Goal: Transaction & Acquisition: Purchase product/service

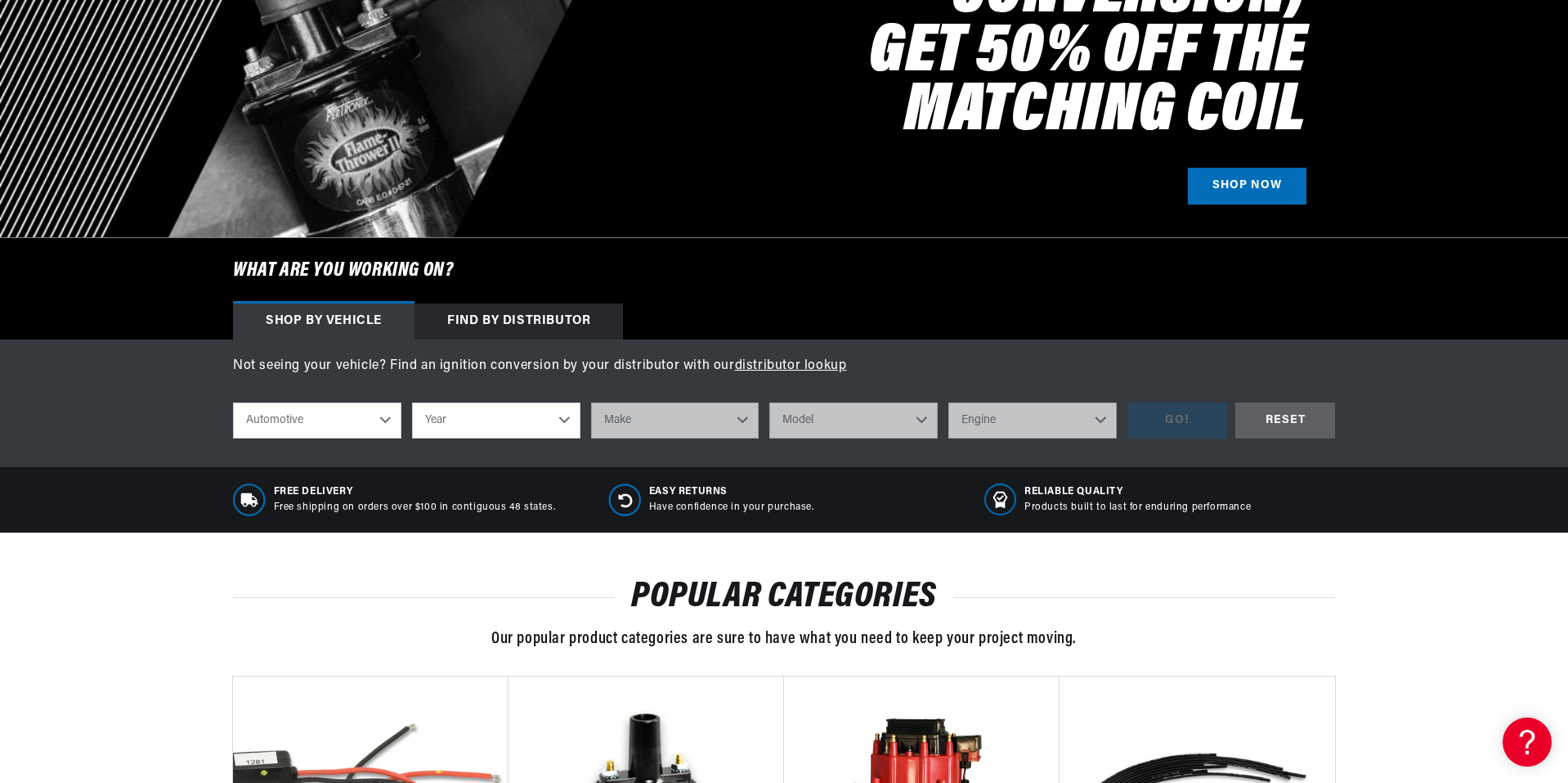
scroll to position [0, 1021]
click at [555, 423] on select "Year [DATE] 2021 2020 2019 2018 2017 2016 2015 2014 2013 2012 2011 2010 2009 20…" at bounding box center [496, 420] width 169 height 36
select select "1964"
click at [412, 403] on select "Year [DATE] 2021 2020 2019 2018 2017 2016 2015 2014 2013 2012 2011 2010 2009 20…" at bounding box center [496, 420] width 169 height 36
select select "1964"
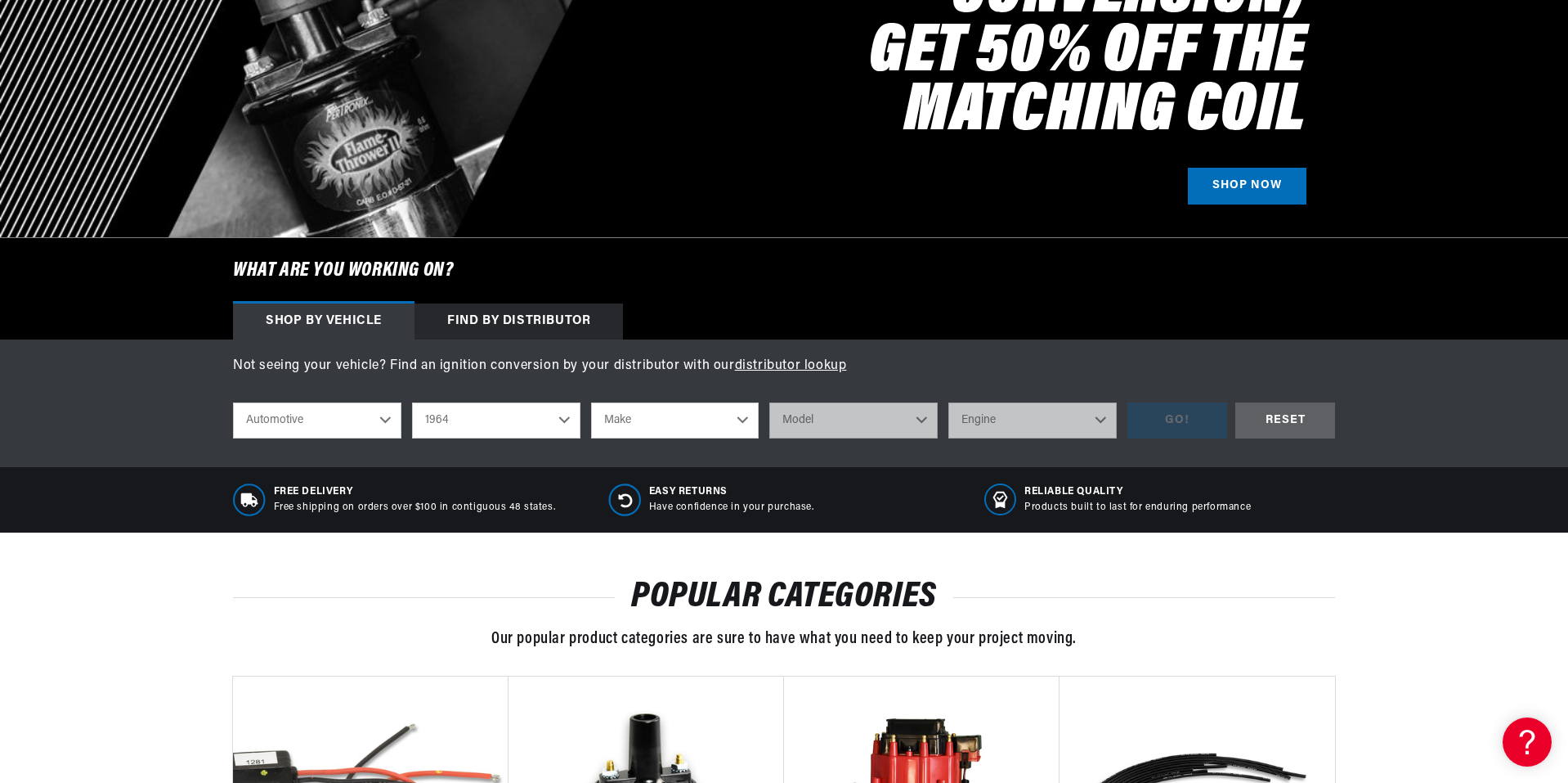
click at [738, 417] on select "Make American Motors Aston [PERSON_NAME][GEOGRAPHIC_DATA] [PERSON_NAME] Bentley…" at bounding box center [675, 420] width 169 height 36
select select "Pontiac"
click at [591, 403] on select "Make American Motors Aston [PERSON_NAME][GEOGRAPHIC_DATA] [PERSON_NAME] Bentley…" at bounding box center [675, 420] width 169 height 36
select select "Pontiac"
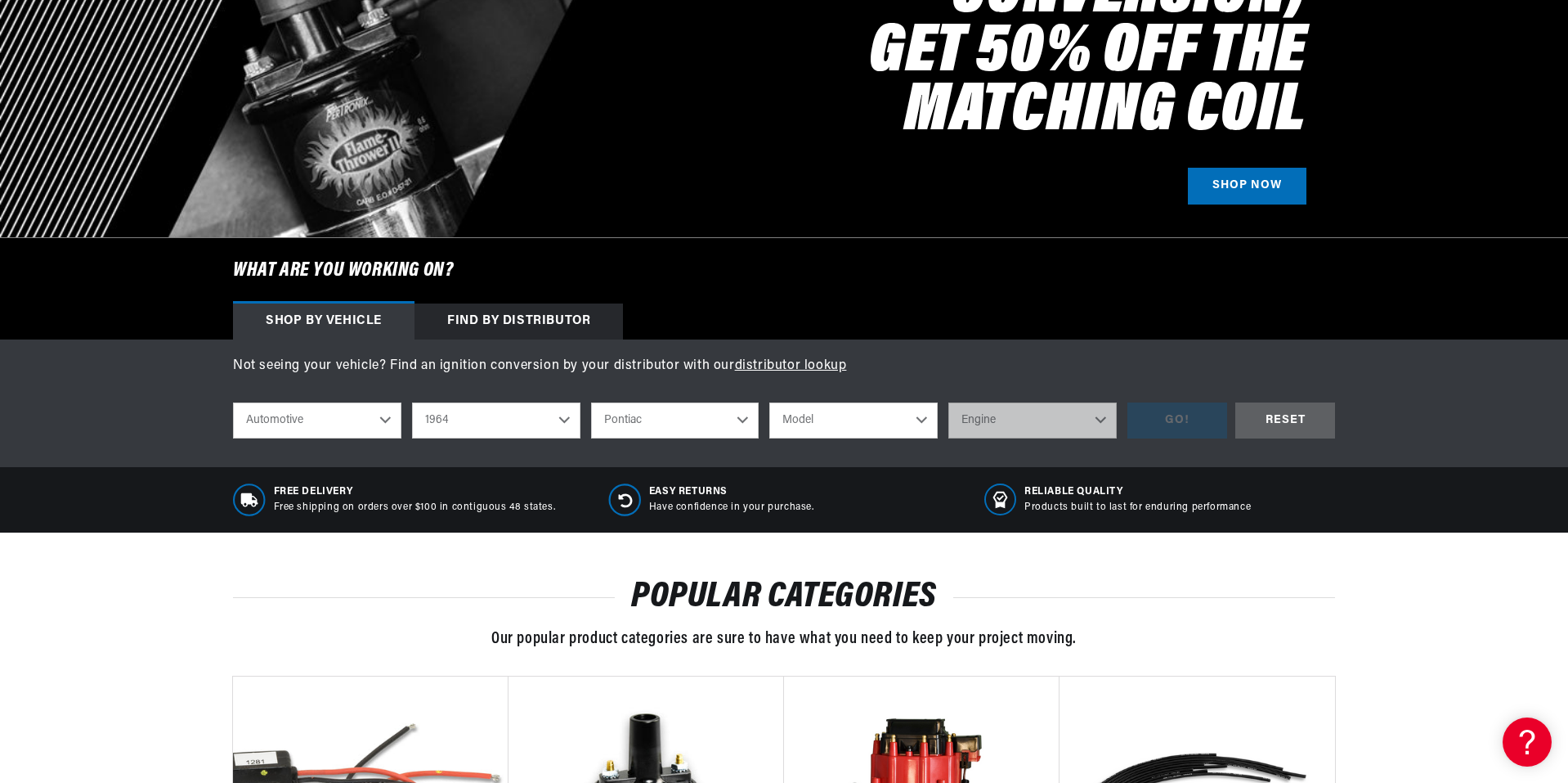
click at [919, 426] on select "Model Acadian [GEOGRAPHIC_DATA] [GEOGRAPHIC_DATA] Catalina Grand Prix GTO Laure…" at bounding box center [853, 420] width 169 height 36
select select "LeMans"
click at [770, 403] on select "Model Acadian [GEOGRAPHIC_DATA] [GEOGRAPHIC_DATA] Catalina Grand Prix GTO Laure…" at bounding box center [853, 420] width 169 height 36
select select "LeMans"
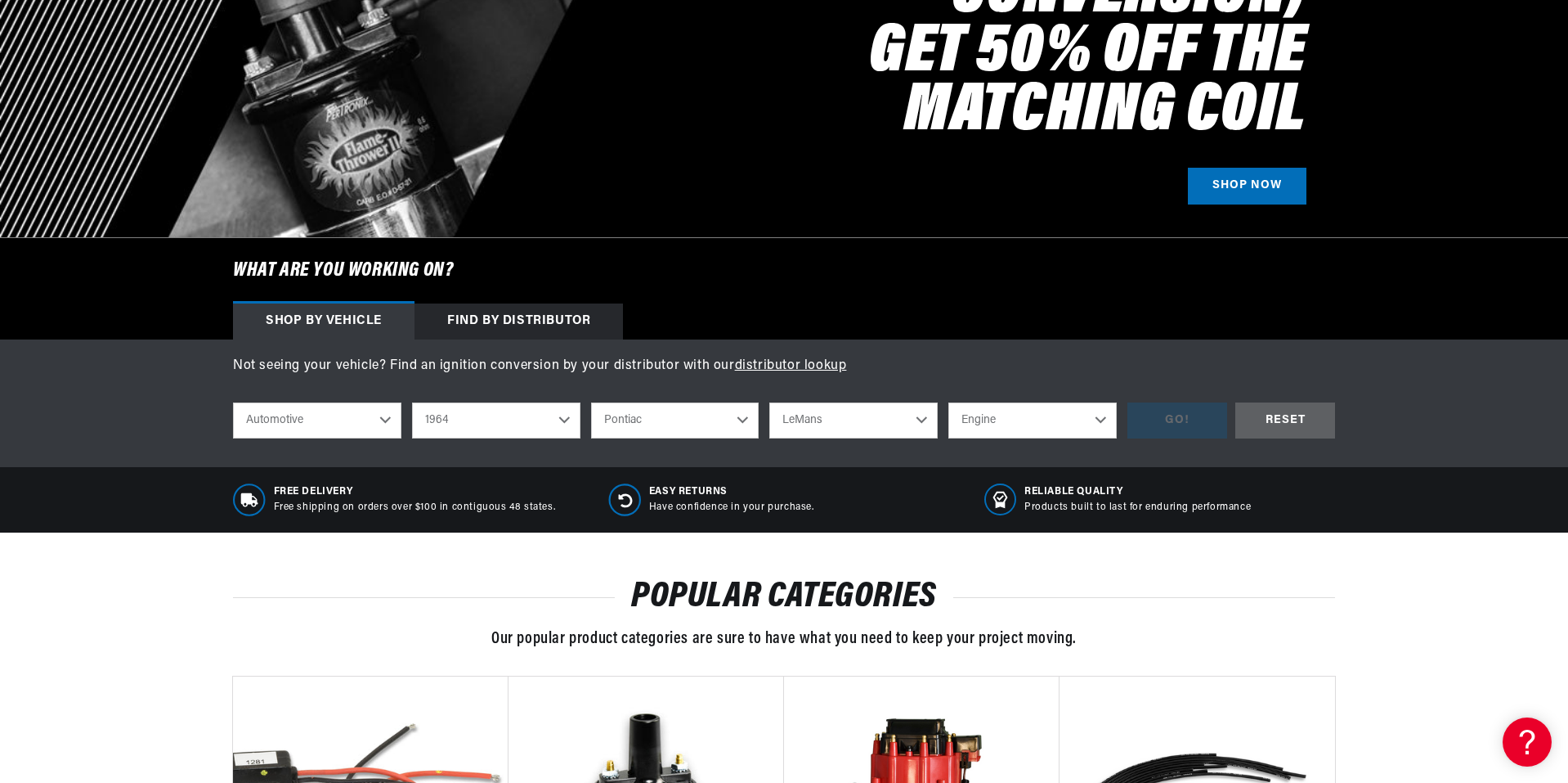
click at [1092, 418] on select "Engine 4.1L 5.7L 6.6L 7.5L 215cid / 3.5L 230cid / 3.8L 326cid / 5.3L 327cid / 5…" at bounding box center [1032, 420] width 169 height 36
select select "326cid-5.3L"
click at [948, 403] on select "Engine 4.1L 5.7L 6.6L 7.5L 215cid / 3.5L 230cid / 3.8L 326cid / 5.3L 327cid / 5…" at bounding box center [1032, 420] width 169 height 36
select select "326cid-5.3L"
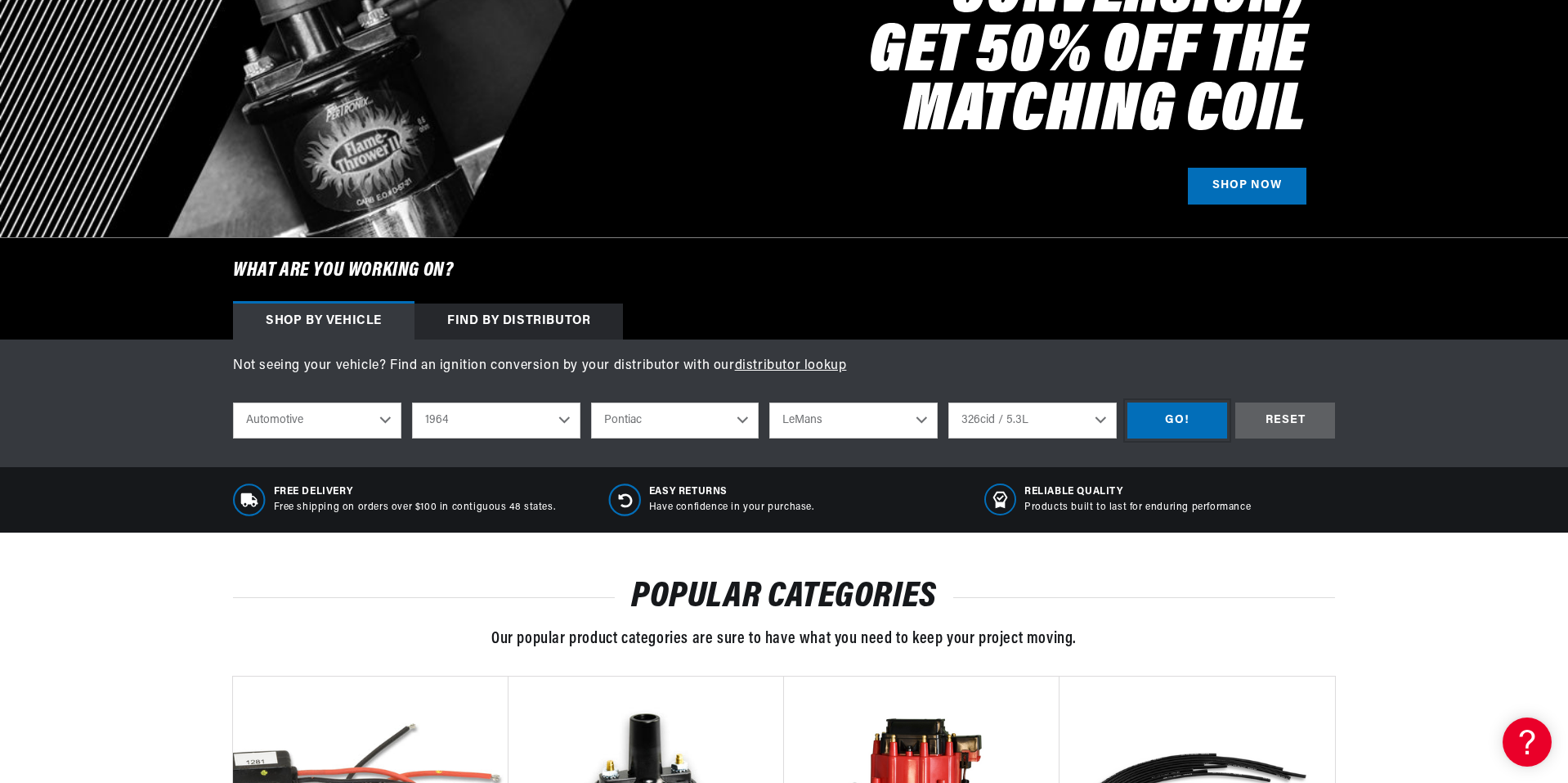
click at [1183, 422] on div "GO!" at bounding box center [1177, 420] width 100 height 36
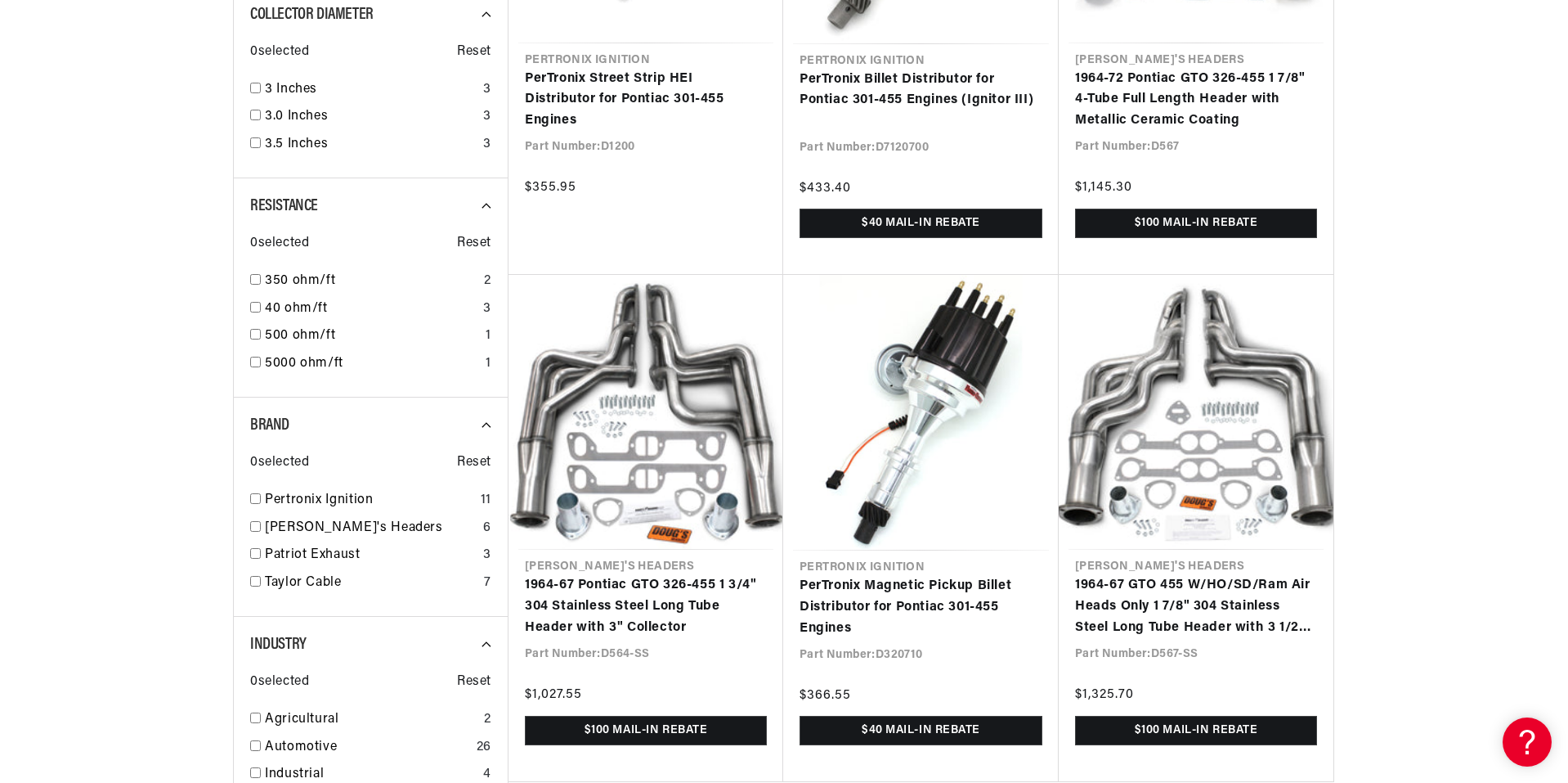
scroll to position [0, 2042]
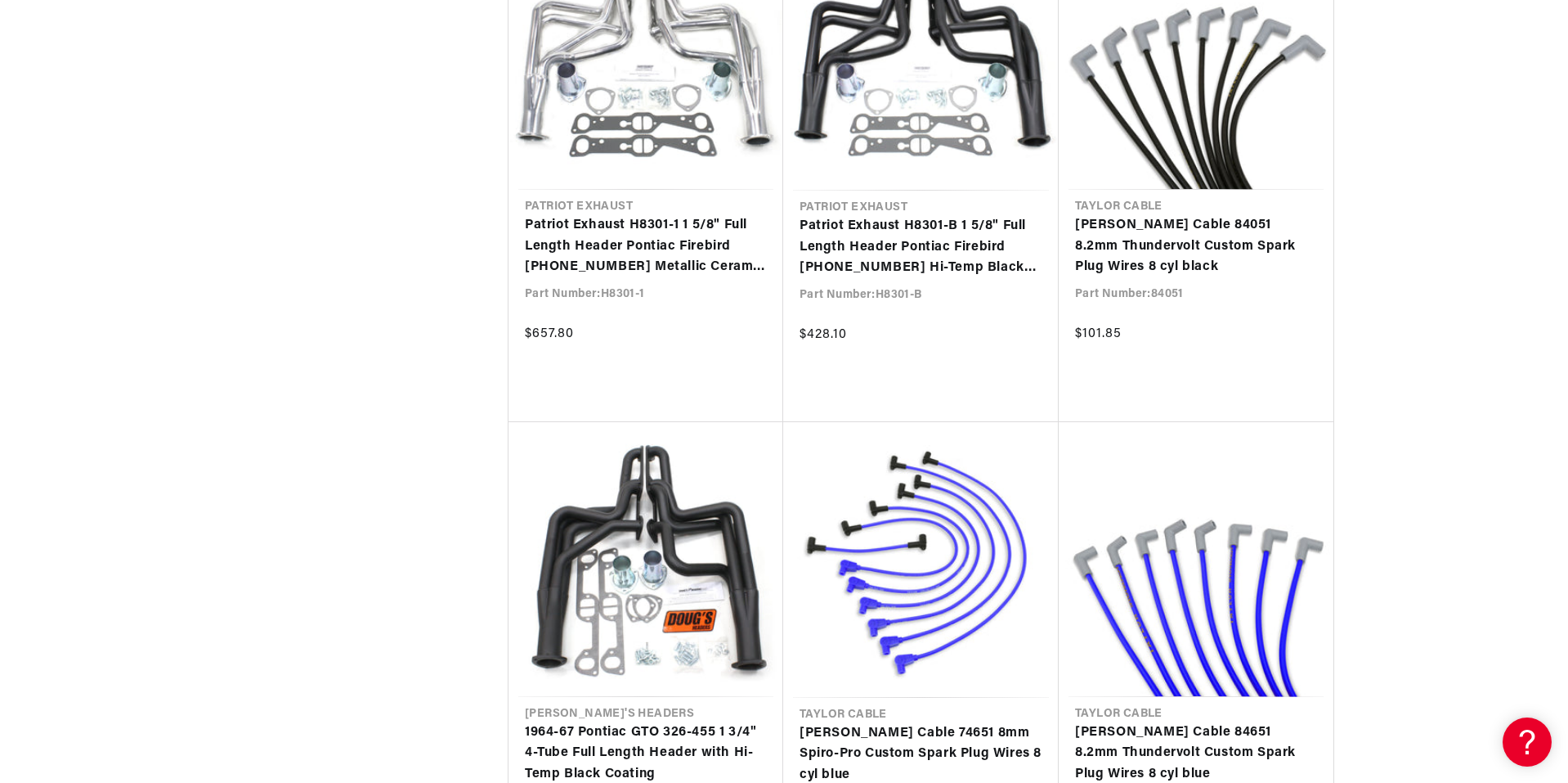
scroll to position [0, 1021]
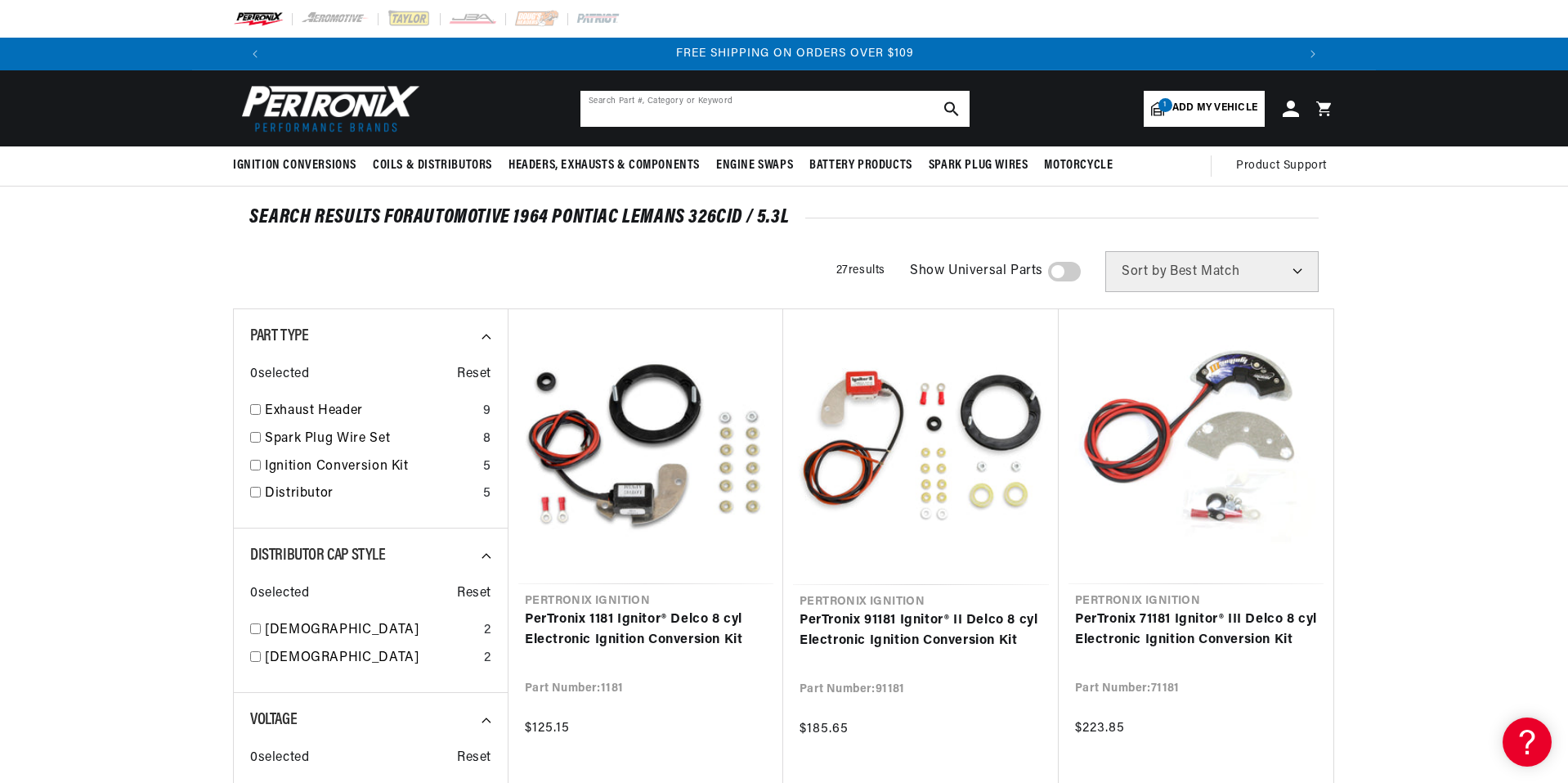
click at [723, 123] on input "text" at bounding box center [775, 108] width 389 height 36
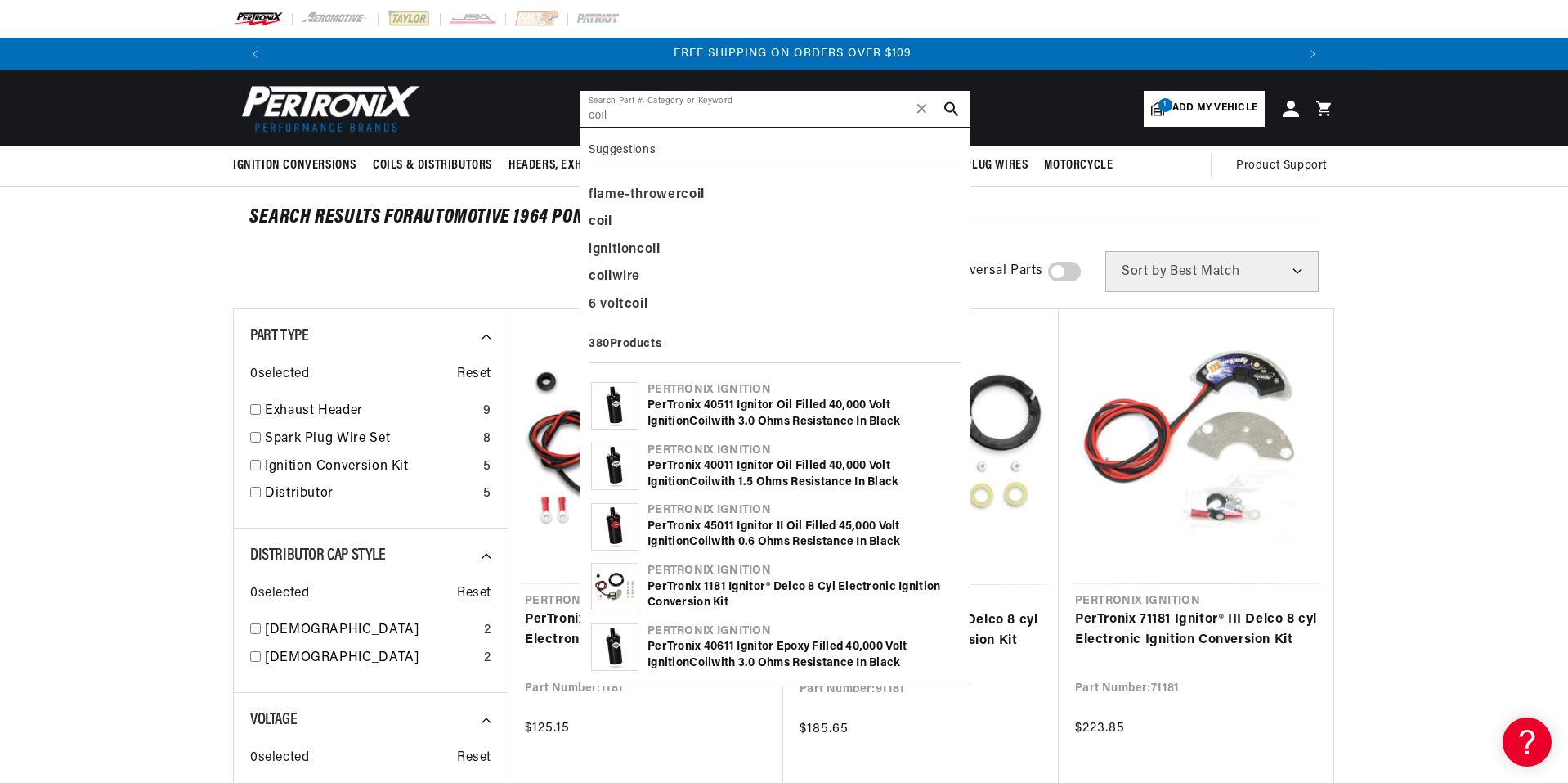
type input "coil"
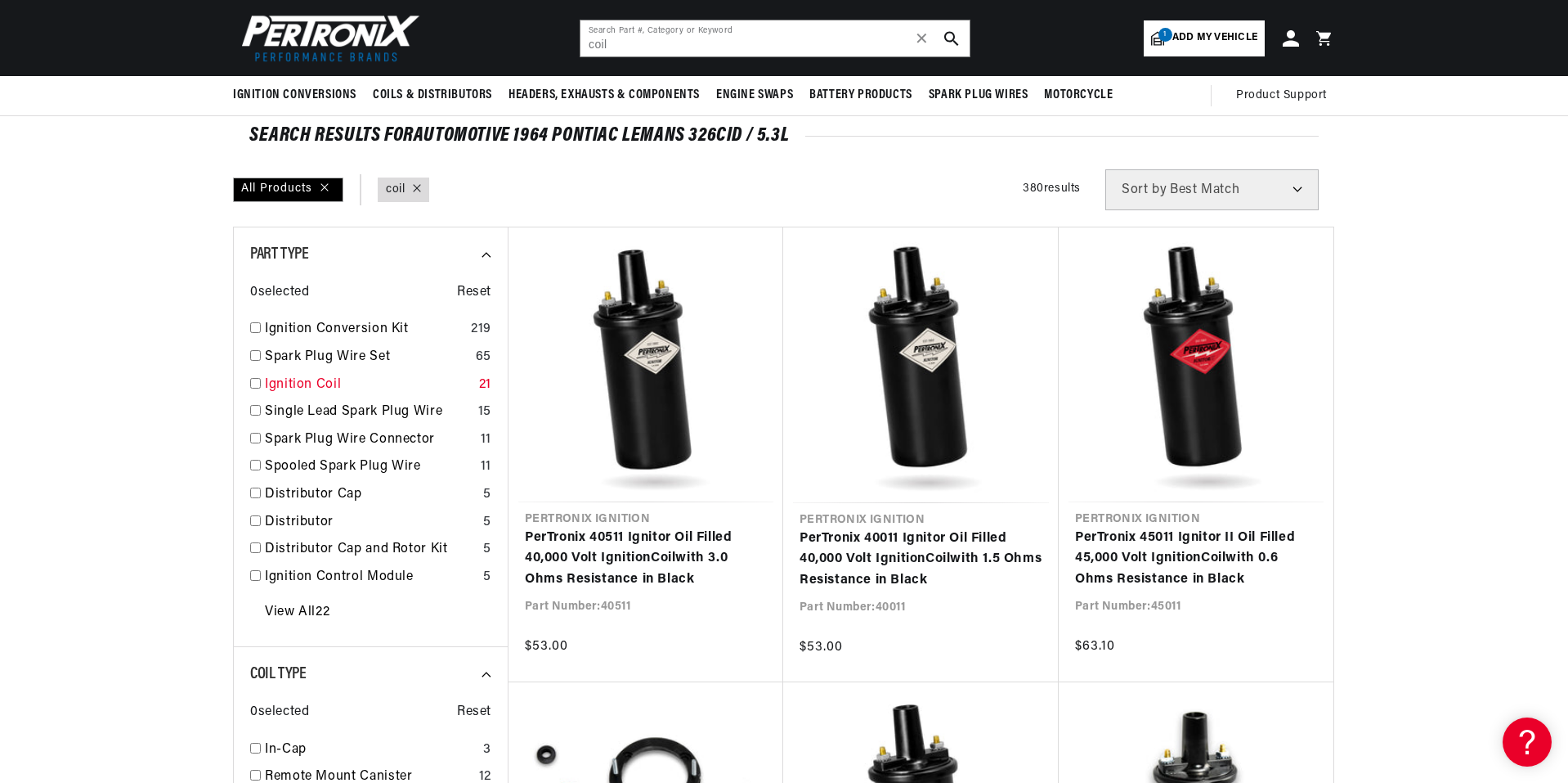
click at [258, 382] on input "checkbox" at bounding box center [255, 382] width 10 height 10
checkbox input "false"
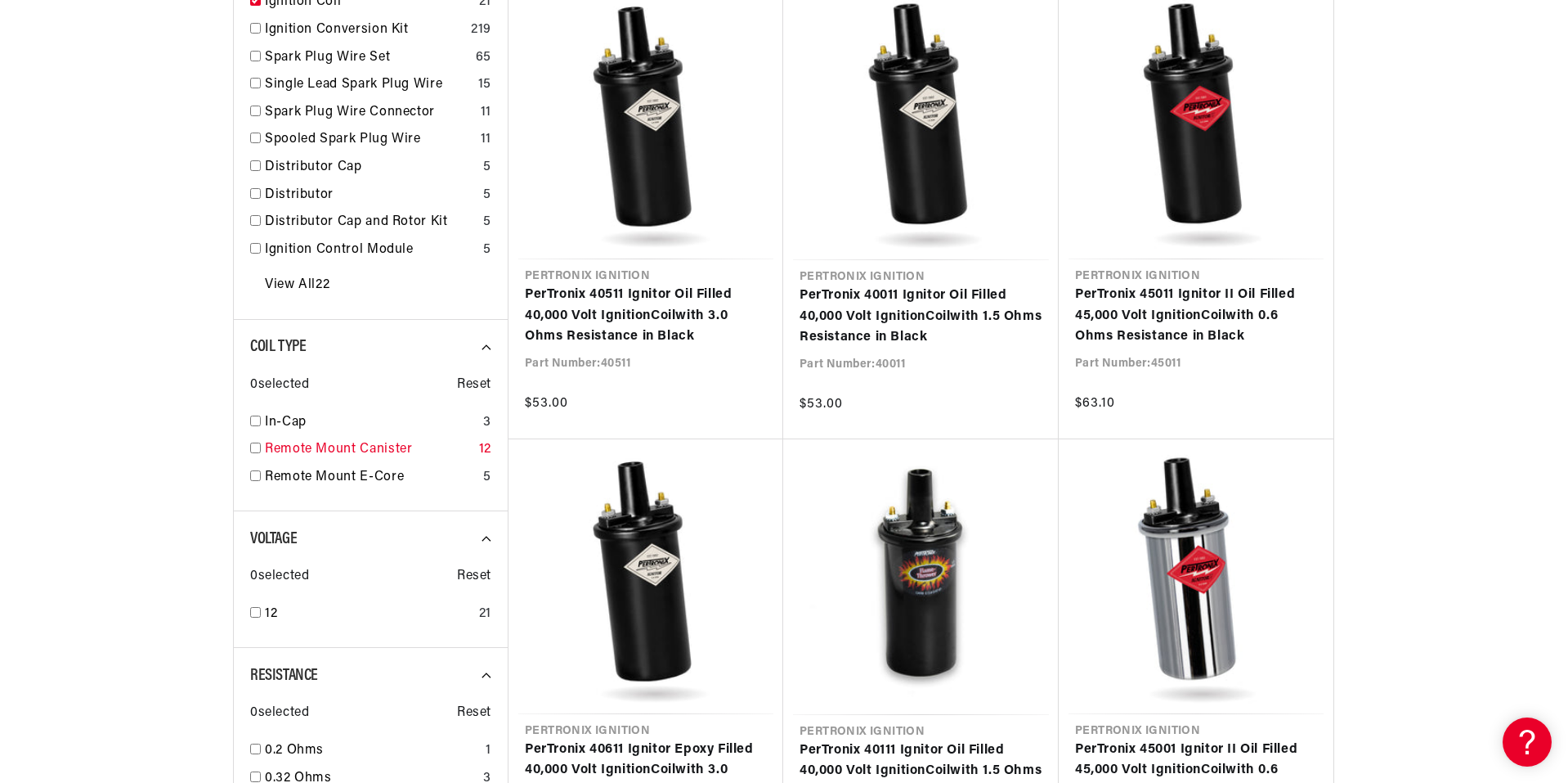
click at [255, 448] on input "checkbox" at bounding box center [255, 447] width 10 height 10
checkbox input "true"
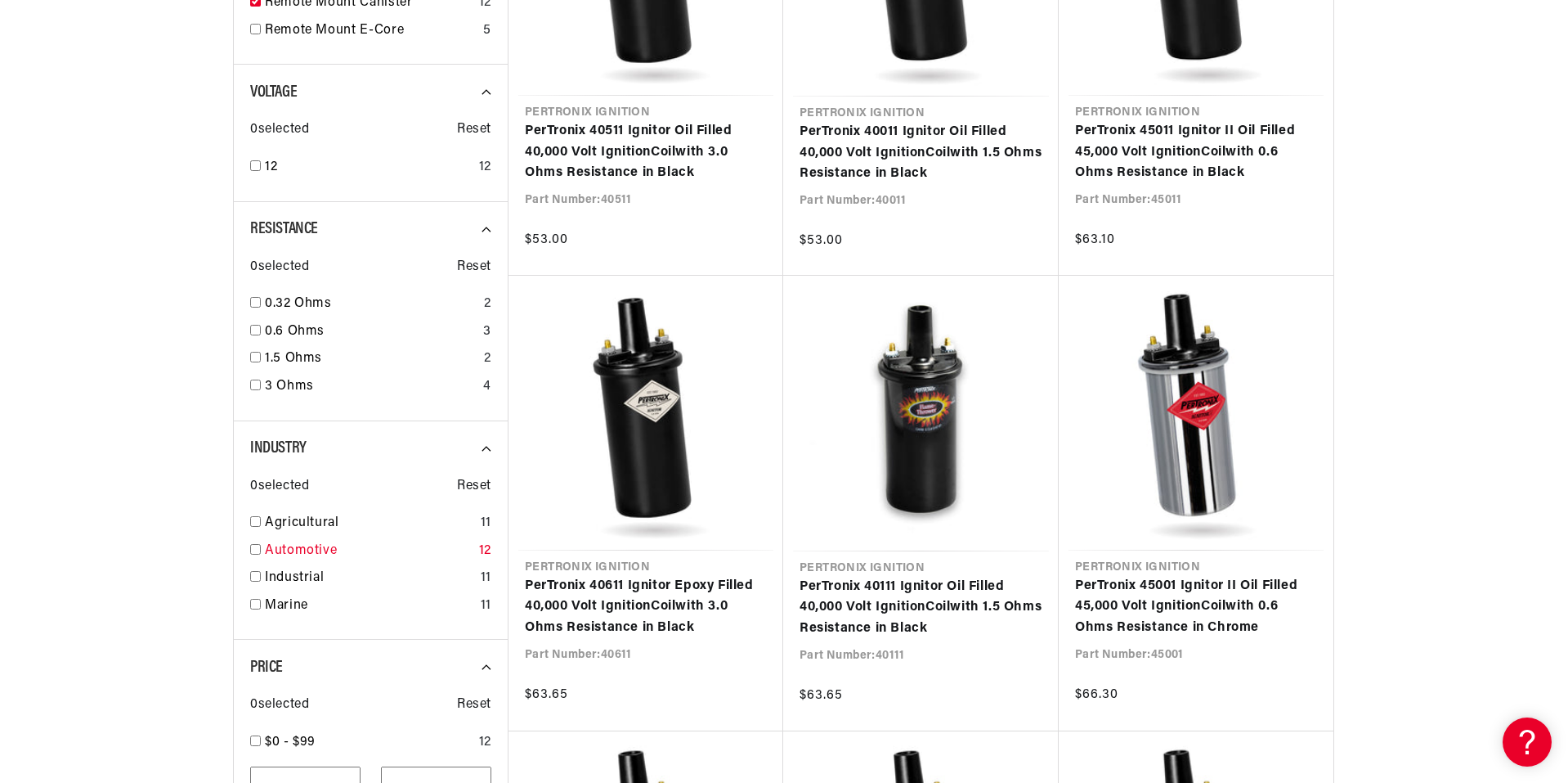
click at [255, 551] on input "checkbox" at bounding box center [255, 549] width 10 height 10
checkbox input "true"
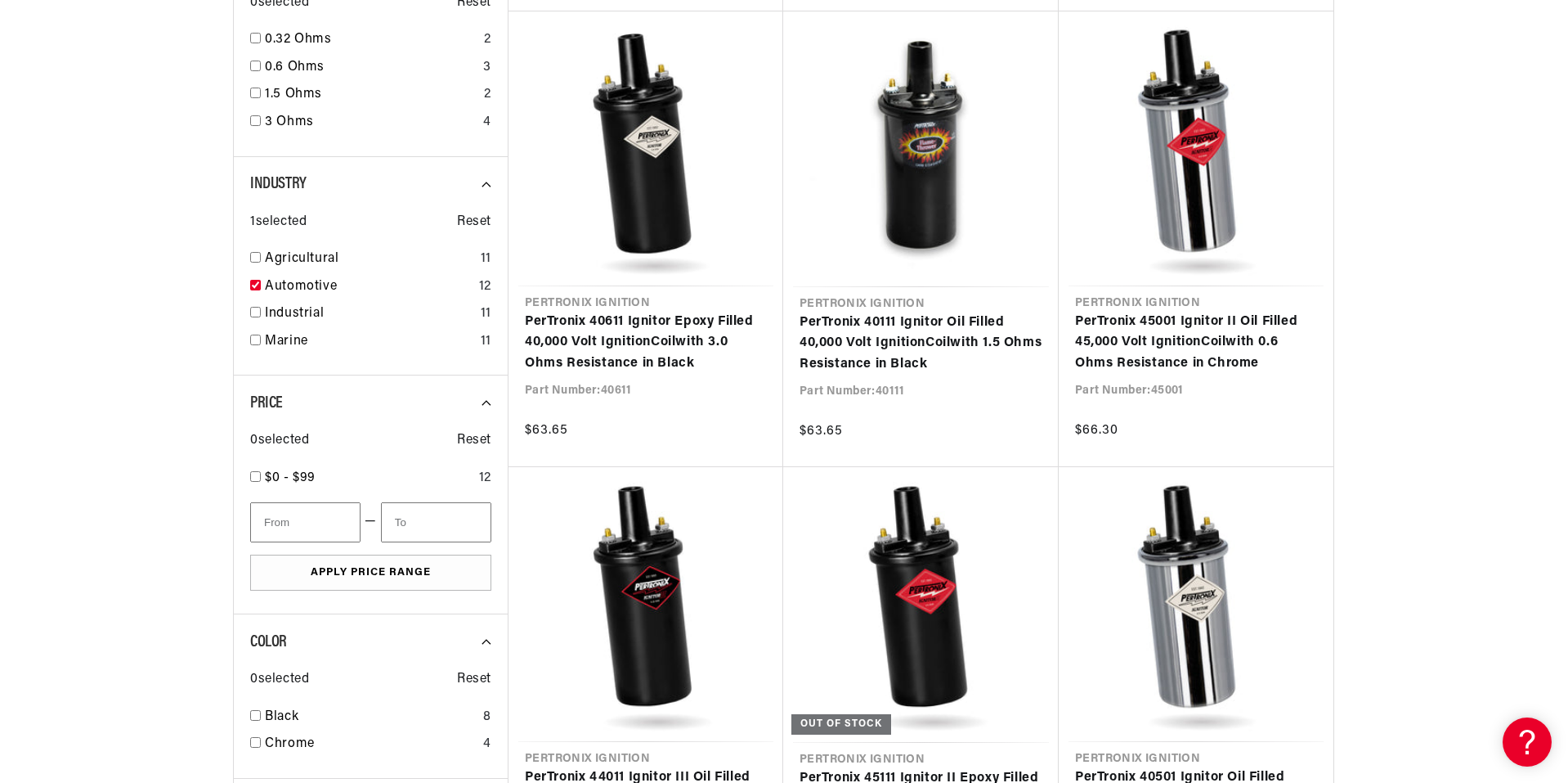
scroll to position [0, 1020]
